Goal: Task Accomplishment & Management: Use online tool/utility

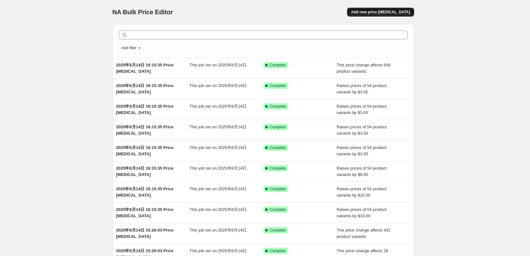
click at [379, 14] on span "Add new price [MEDICAL_DATA]" at bounding box center [380, 12] width 59 height 5
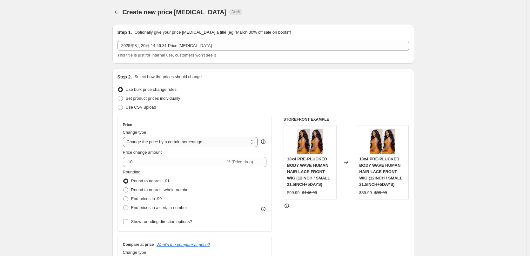
click at [152, 142] on select "Change the price to a certain amount Change the price by a certain amount Chang…" at bounding box center [190, 142] width 135 height 10
select select "by"
click at [124, 137] on select "Change the price to a certain amount Change the price by a certain amount Chang…" at bounding box center [190, 142] width 135 height 10
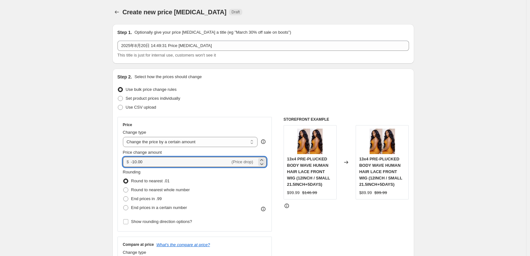
drag, startPoint x: 156, startPoint y: 163, endPoint x: 123, endPoint y: 164, distance: 32.1
click at [123, 164] on div "Price Change type Change the price to a certain amount Change the price by a ce…" at bounding box center [194, 174] width 155 height 115
type input "10.00"
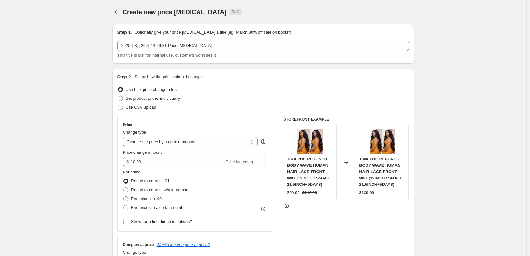
click at [135, 200] on span "End prices in .99" at bounding box center [146, 198] width 31 height 5
click at [123, 197] on input "End prices in .99" at bounding box center [123, 196] width 0 height 0
radio input "true"
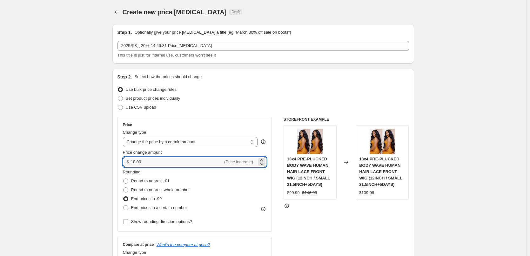
drag, startPoint x: 147, startPoint y: 161, endPoint x: 130, endPoint y: 162, distance: 17.2
click at [130, 162] on div "$ 10.00 (Price increase)" at bounding box center [195, 162] width 144 height 10
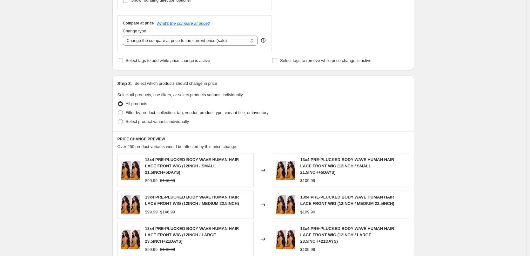
scroll to position [222, 0]
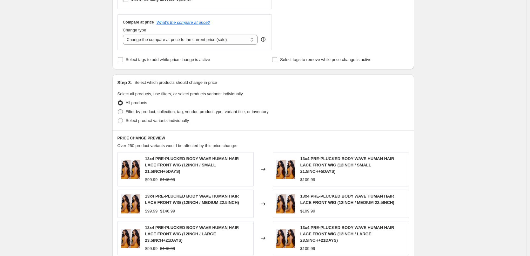
type input "20.00"
click at [142, 110] on span "Filter by product, collection, tag, vendor, product type, variant title, or inv…" at bounding box center [197, 111] width 143 height 5
click at [118, 110] on input "Filter by product, collection, tag, vendor, product type, variant title, or inv…" at bounding box center [118, 109] width 0 height 0
radio input "true"
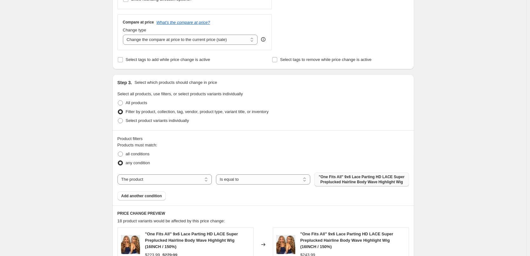
click at [348, 177] on span ""One Fits All" 9x6 Lace Parting HD LACE Super Preplucked Hairline Body Wave Hig…" at bounding box center [361, 179] width 87 height 10
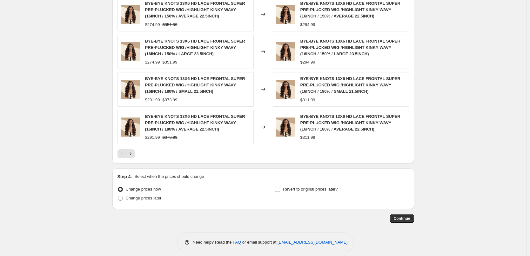
scroll to position [496, 0]
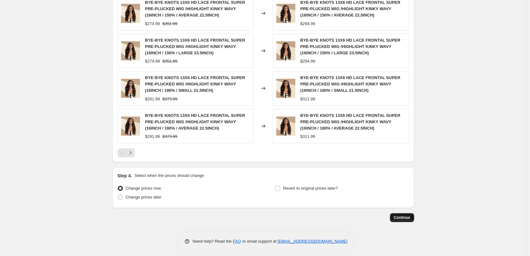
click at [409, 215] on span "Continue" at bounding box center [402, 217] width 17 height 5
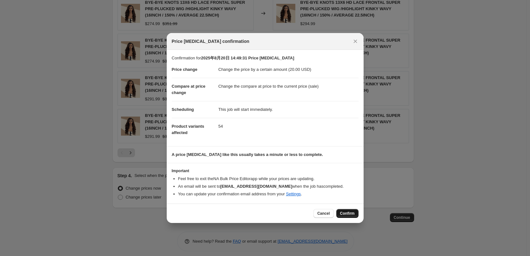
click at [351, 212] on span "Confirm" at bounding box center [347, 213] width 15 height 5
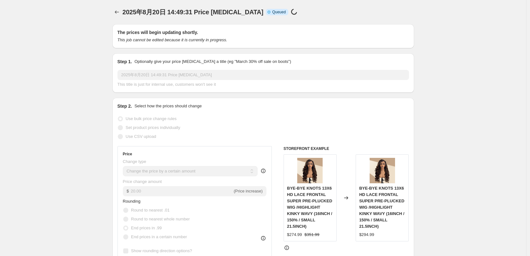
scroll to position [496, 0]
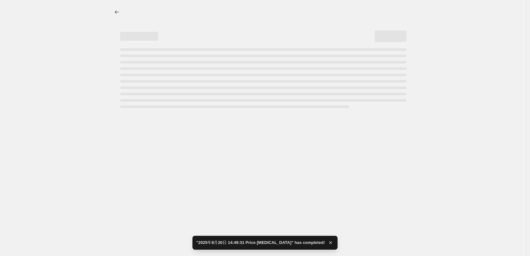
select select "by"
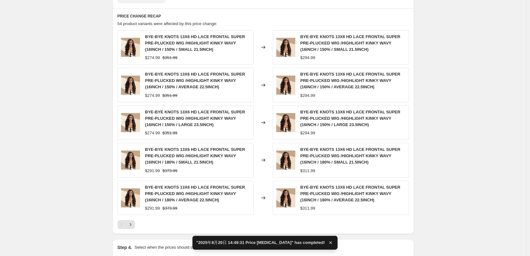
scroll to position [0, 0]
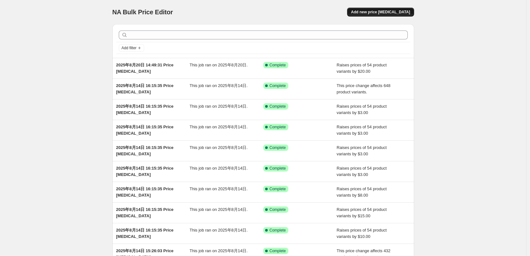
click at [376, 14] on span "Add new price [MEDICAL_DATA]" at bounding box center [380, 12] width 59 height 5
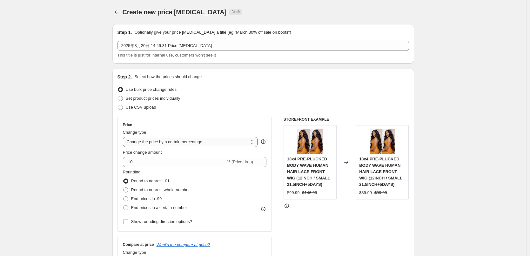
click at [148, 141] on select "Change the price to a certain amount Change the price by a certain amount Chang…" at bounding box center [190, 142] width 135 height 10
select select "no_change"
click at [124, 137] on select "Change the price to a certain amount Change the price by a certain amount Chang…" at bounding box center [190, 142] width 135 height 10
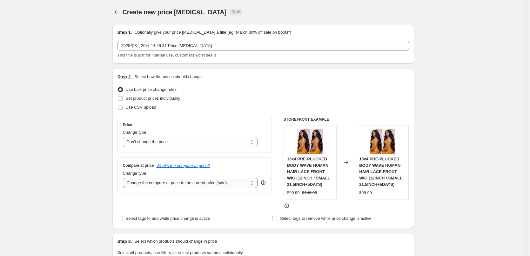
click at [150, 185] on select "Change the compare at price to the current price (sale) Change the compare at p…" at bounding box center [190, 183] width 135 height 10
select select "pp"
click at [124, 178] on select "Change the compare at price to the current price (sale) Change the compare at p…" at bounding box center [190, 183] width 135 height 10
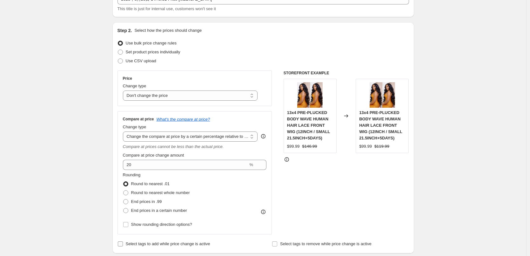
scroll to position [95, 0]
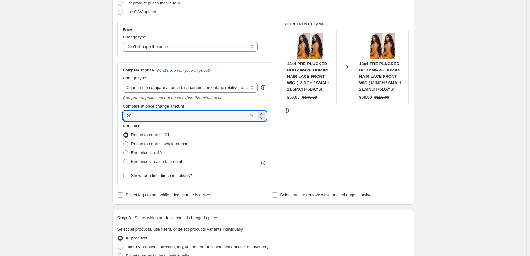
drag, startPoint x: 139, startPoint y: 115, endPoint x: 125, endPoint y: 115, distance: 13.3
click at [121, 117] on div "Compare at price What's the compare at price? Change type Change the compare at…" at bounding box center [194, 123] width 155 height 123
type input "28"
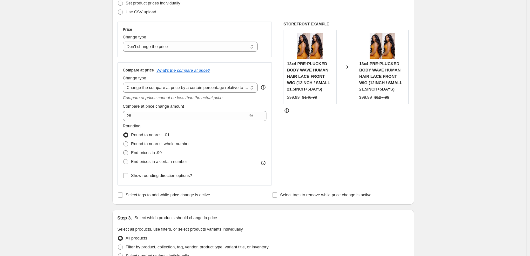
click at [138, 154] on span "End prices in .99" at bounding box center [146, 152] width 31 height 5
click at [123, 150] on input "End prices in .99" at bounding box center [123, 150] width 0 height 0
radio input "true"
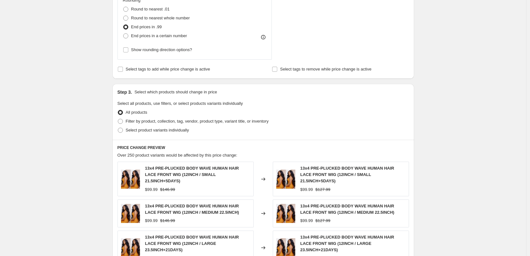
scroll to position [222, 0]
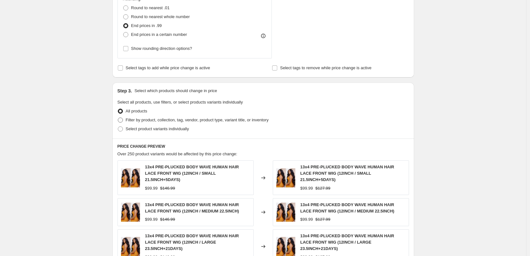
click at [147, 122] on span "Filter by product, collection, tag, vendor, product type, variant title, or inv…" at bounding box center [197, 119] width 143 height 5
click at [118, 118] on input "Filter by product, collection, tag, vendor, product type, variant title, or inv…" at bounding box center [118, 117] width 0 height 0
radio input "true"
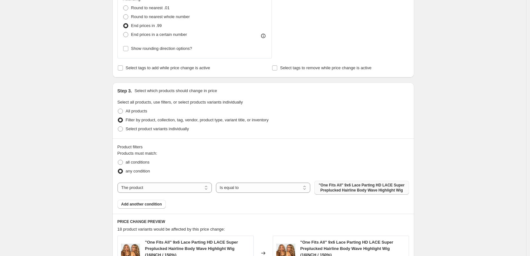
click at [330, 190] on span ""One Fits All" 9x6 Lace Parting HD LACE Super Preplucked Hairline Body Wave Hig…" at bounding box center [361, 188] width 87 height 10
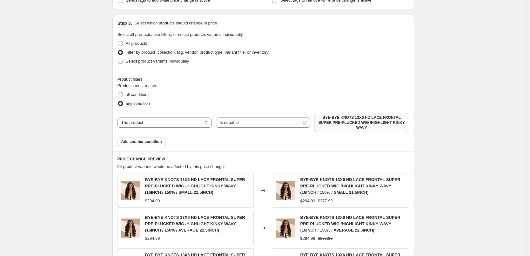
scroll to position [190, 0]
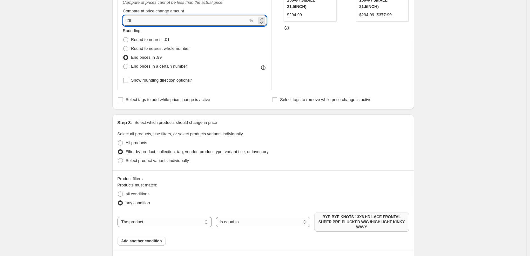
click at [137, 18] on input "28" at bounding box center [185, 21] width 125 height 10
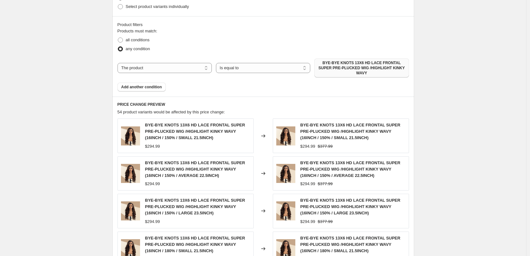
scroll to position [349, 0]
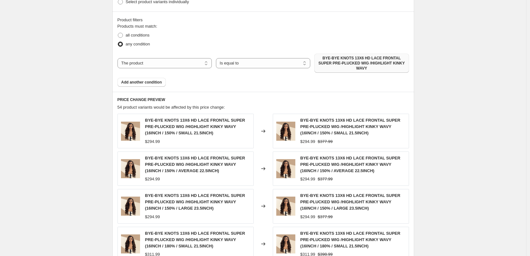
type input "25"
click at [285, 86] on div "Step 3. Select which products should change in price Select all products, use f…" at bounding box center [263, 137] width 302 height 362
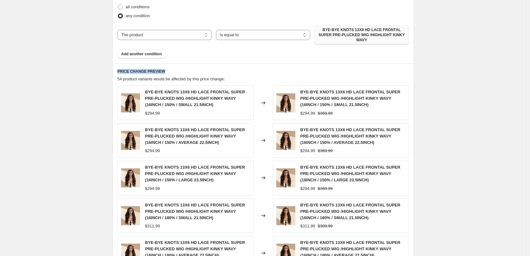
scroll to position [476, 0]
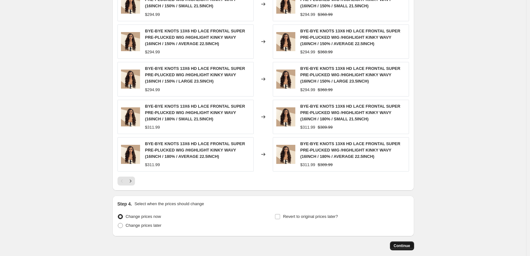
click at [399, 243] on span "Continue" at bounding box center [402, 245] width 17 height 5
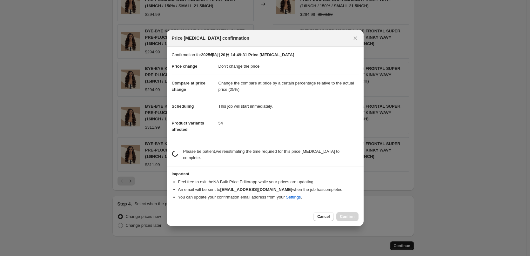
scroll to position [0, 0]
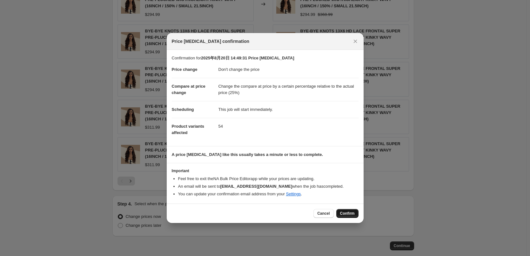
click at [342, 215] on span "Confirm" at bounding box center [347, 213] width 15 height 5
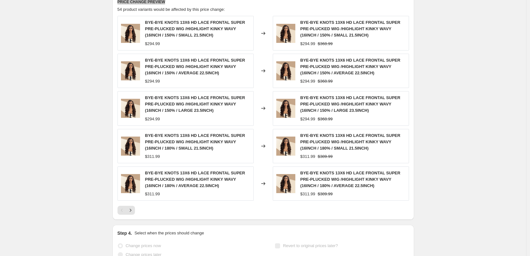
select select "no_change"
select select "pp"
